Goal: Task Accomplishment & Management: Use online tool/utility

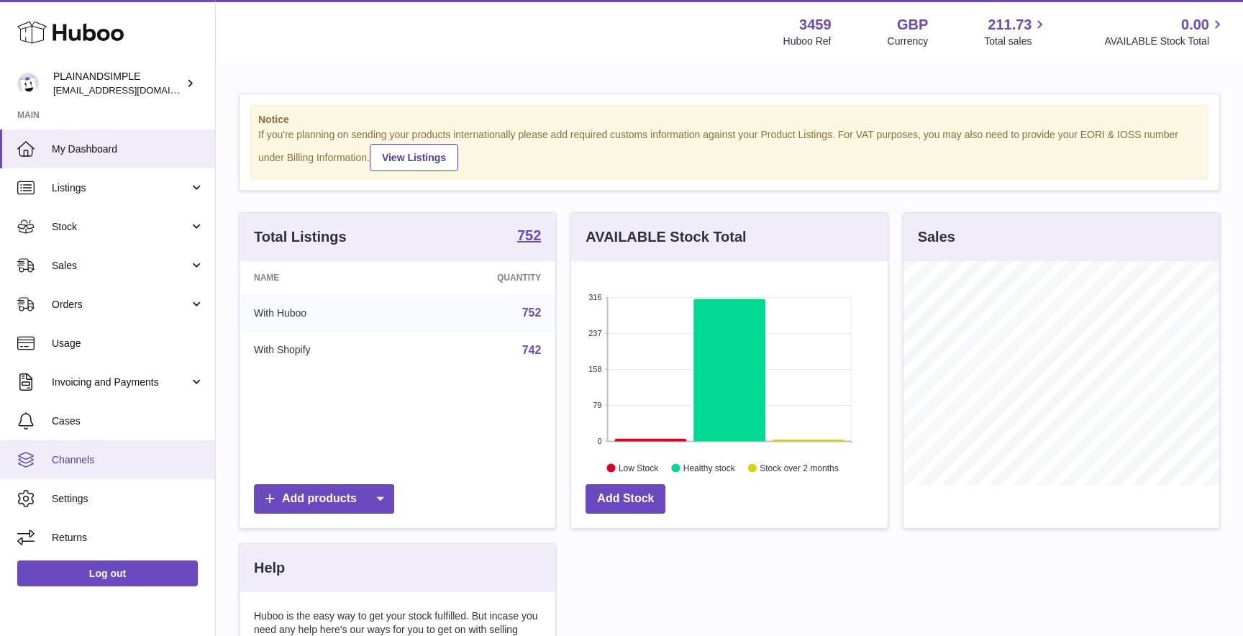
click at [139, 456] on span "Channels" at bounding box center [128, 460] width 153 height 14
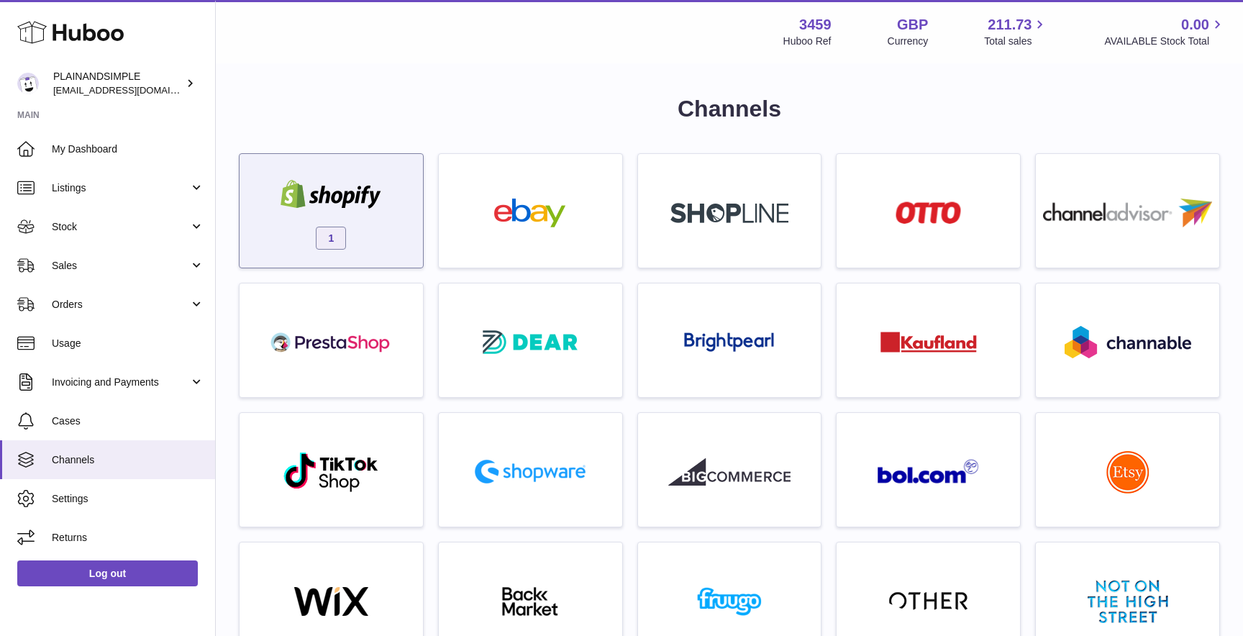
click at [369, 186] on img at bounding box center [331, 194] width 122 height 29
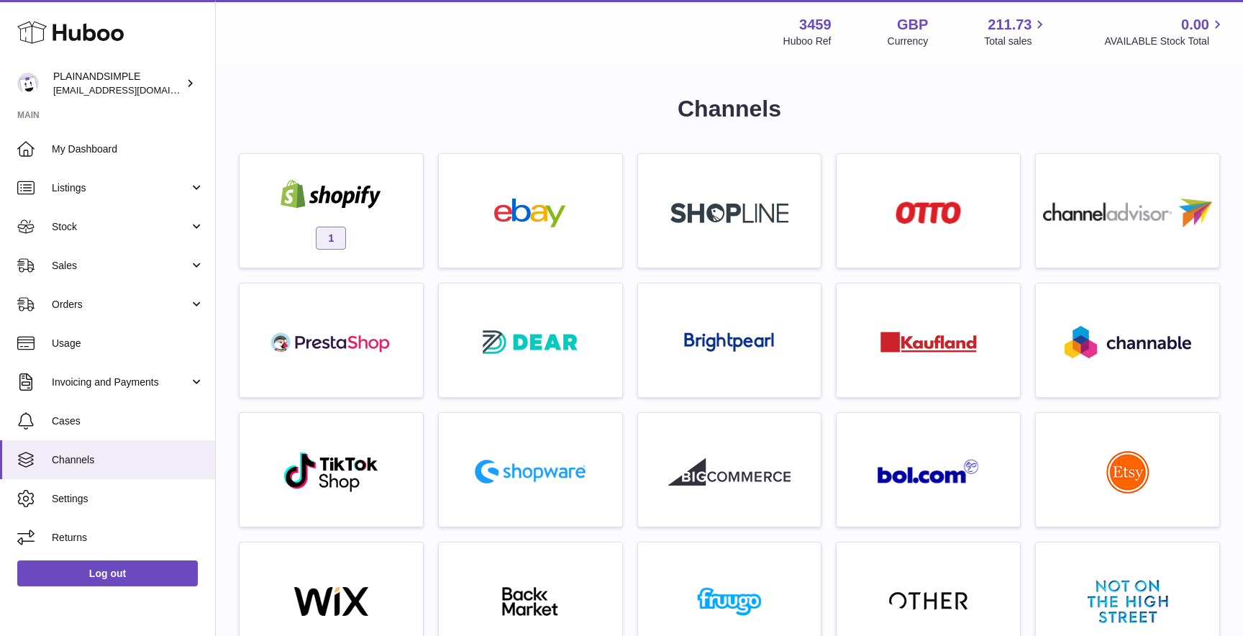
click at [847, 73] on div at bounding box center [621, 318] width 1243 height 636
